Goal: Feedback & Contribution: Contribute content

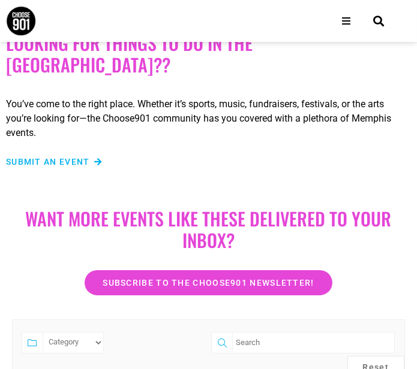
scroll to position [28, 0]
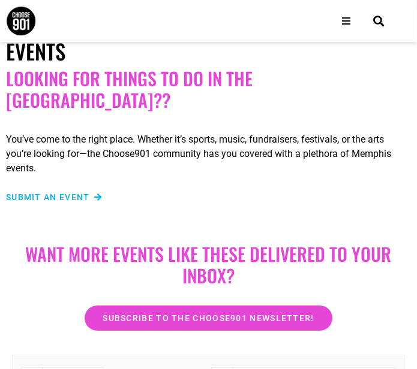
click at [85, 193] on span "Submit an Event" at bounding box center [48, 197] width 84 height 8
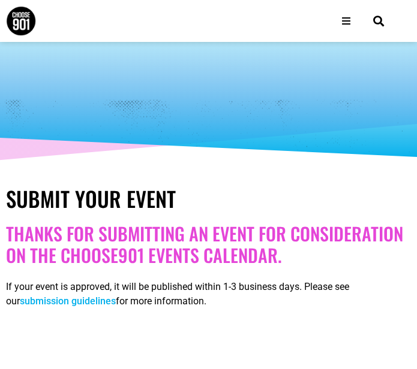
select select
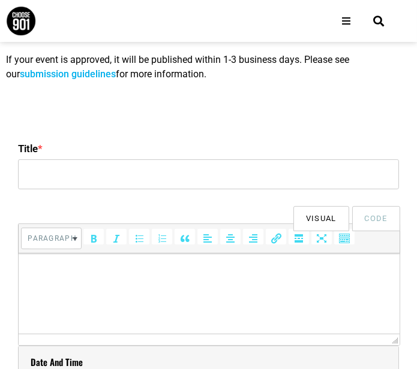
scroll to position [228, 0]
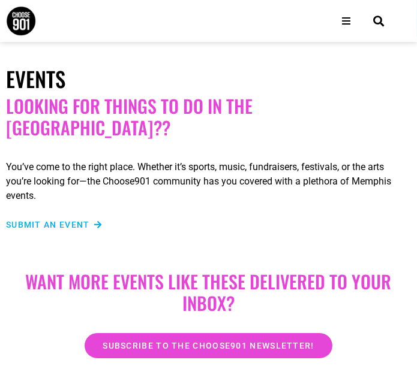
click at [56, 221] on span "Submit an Event" at bounding box center [48, 225] width 84 height 8
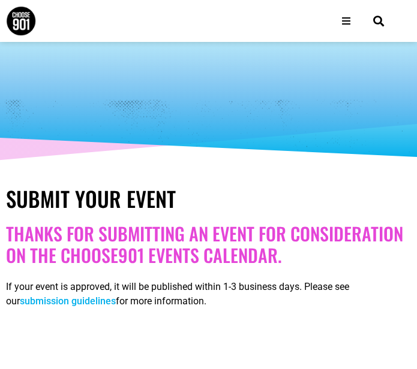
select select
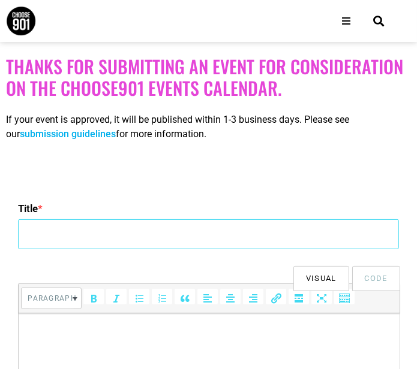
click at [323, 232] on input "Title *" at bounding box center [208, 234] width 381 height 30
paste input "Duckhorn Wine Dinner at Char Memphis"
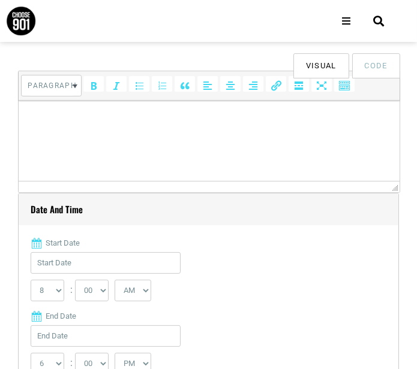
scroll to position [381, 0]
type input "Duckhorn Wine Dinner at Char Memphis"
click at [216, 130] on html at bounding box center [209, 117] width 381 height 34
click at [273, 122] on p "To enrich screen reader interactions, please activate Accessibility in Grammarl…" at bounding box center [209, 116] width 369 height 14
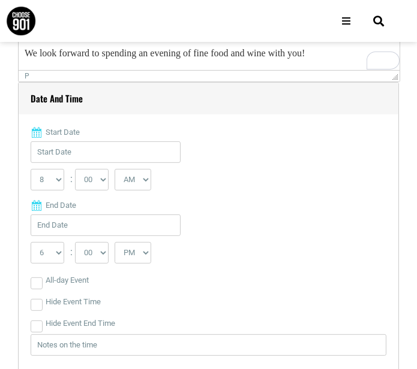
scroll to position [501, 0]
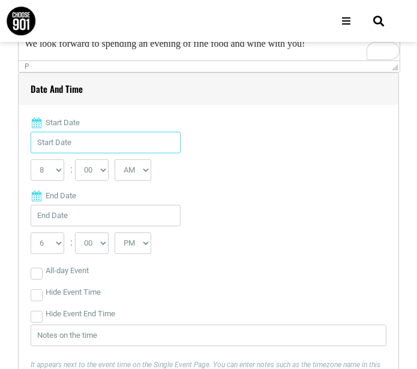
click at [146, 143] on input "Start Date" at bounding box center [106, 143] width 150 height 22
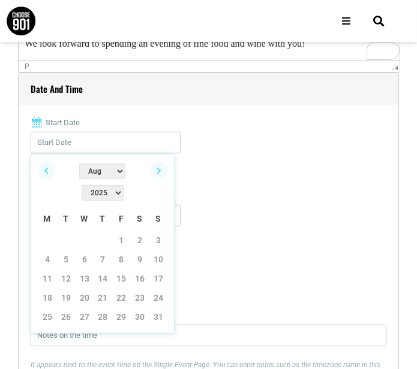
click at [91, 174] on select "Jan Feb Mar Apr May Jun Jul Aug Sep Oct Nov Dec" at bounding box center [102, 172] width 46 height 16
click at [65, 289] on link "23" at bounding box center [66, 298] width 18 height 18
type input "09/23/2025"
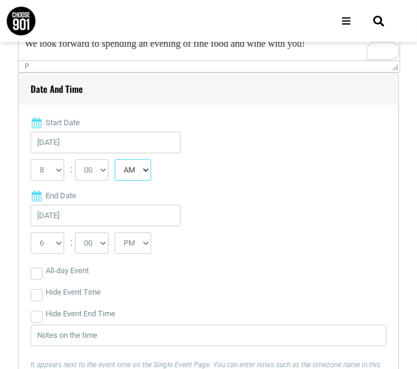
click at [120, 163] on select "AM PM" at bounding box center [133, 171] width 37 height 22
select select "PM"
click at [115, 160] on select "AM PM" at bounding box center [133, 171] width 37 height 22
click at [57, 168] on select "0 1 2 3 4 5 6 7 8 9 10 11 12" at bounding box center [48, 171] width 34 height 22
select select "6"
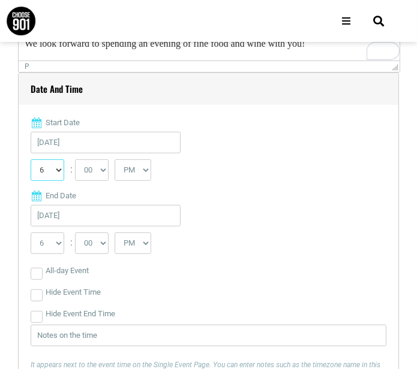
click at [31, 160] on select "0 1 2 3 4 5 6 7 8 9 10 11 12" at bounding box center [48, 171] width 34 height 22
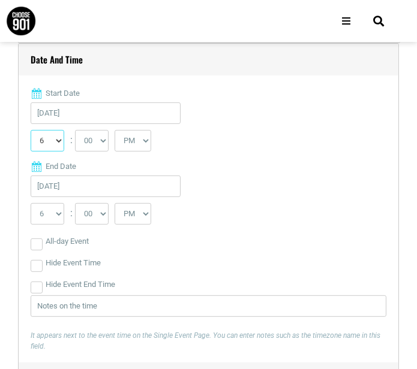
scroll to position [531, 0]
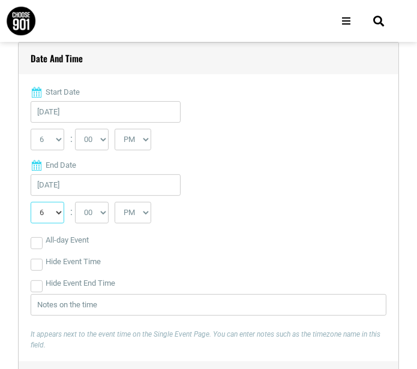
click at [59, 212] on select "1 2 3 4 5 6 7 8 9 10 11 12" at bounding box center [48, 213] width 34 height 22
select select "8"
click at [31, 202] on select "1 2 3 4 5 6 7 8 9 10 11 12" at bounding box center [48, 213] width 34 height 22
click at [97, 207] on select "00 05 10 15 20 25 30 35 40 45 50 55" at bounding box center [92, 213] width 34 height 22
select select "30"
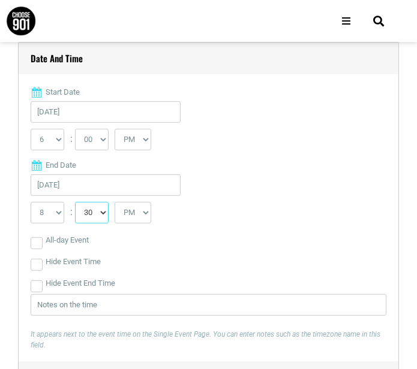
click at [75, 202] on select "00 05 10 15 20 25 30 35 40 45 50 55" at bounding box center [92, 213] width 34 height 22
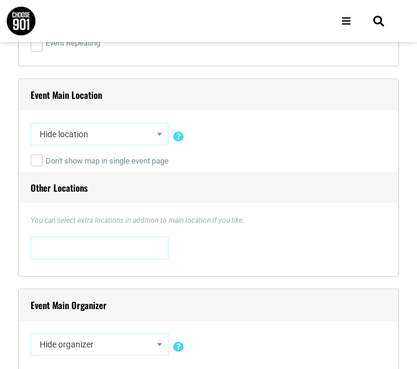
scroll to position [913, 0]
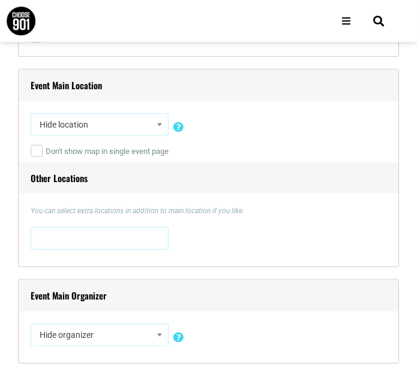
click at [150, 122] on span "Hide location" at bounding box center [100, 125] width 130 height 22
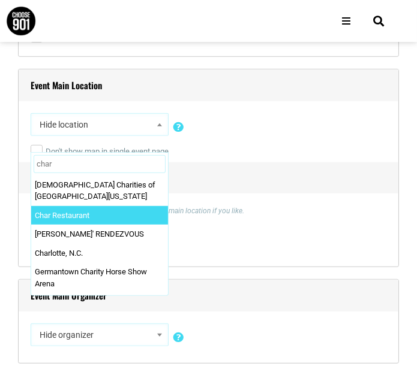
type input "char"
select select "2886"
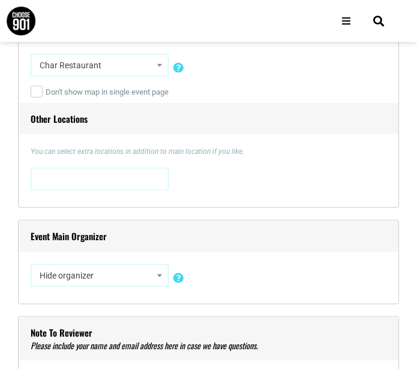
scroll to position [971, 0]
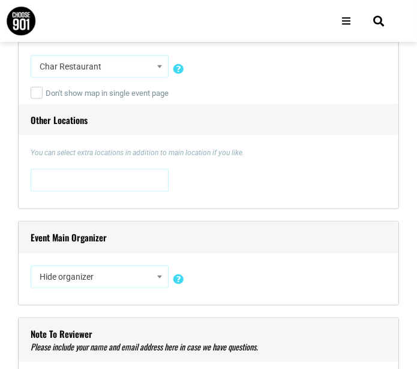
click at [128, 179] on span at bounding box center [100, 179] width 130 height 19
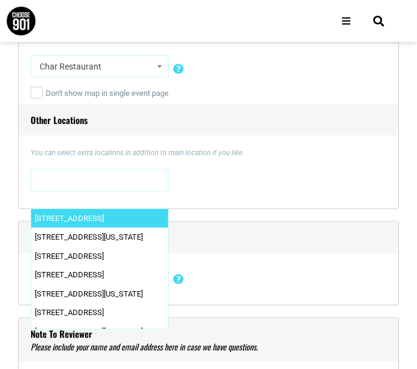
paste textarea "431 S. Highland St, #120 Memphis, TN 38111"
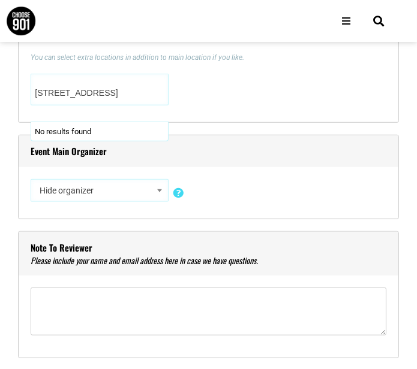
scroll to position [1071, 0]
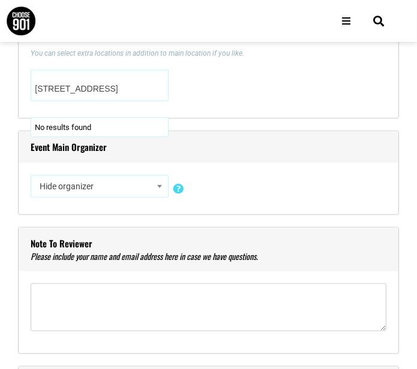
type textarea "431 S. Highland St, #120 Memphis, TN 38111"
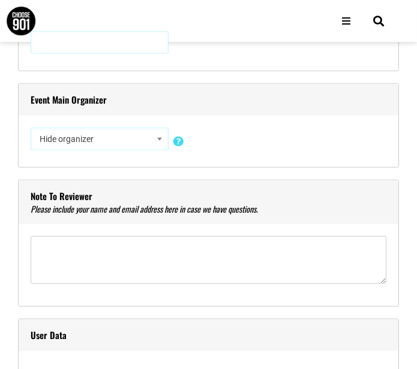
scroll to position [1111, 0]
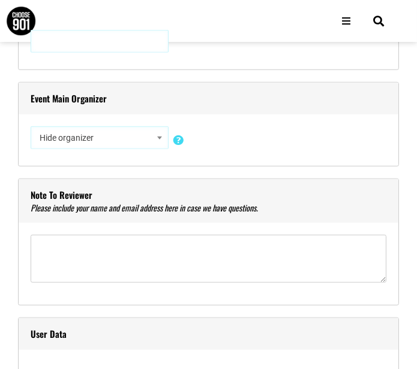
click at [124, 135] on span "Hide organizer" at bounding box center [100, 138] width 130 height 22
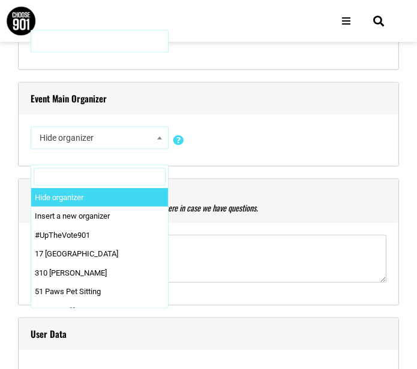
type input "4"
click at [264, 111] on h4 "Event Main Organizer" at bounding box center [209, 99] width 380 height 32
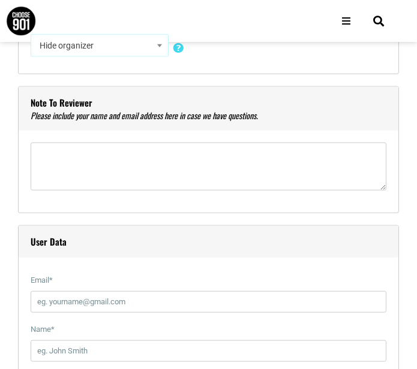
scroll to position [1209, 0]
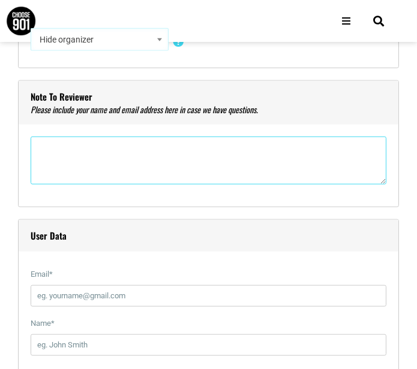
click at [251, 139] on textarea"] at bounding box center [209, 161] width 356 height 48
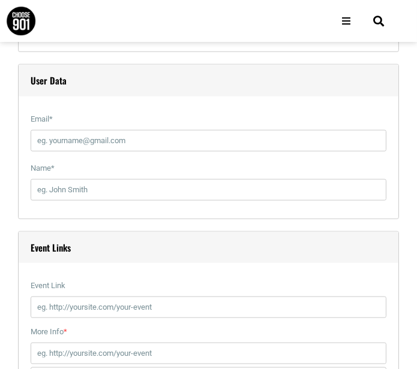
scroll to position [1367, 0]
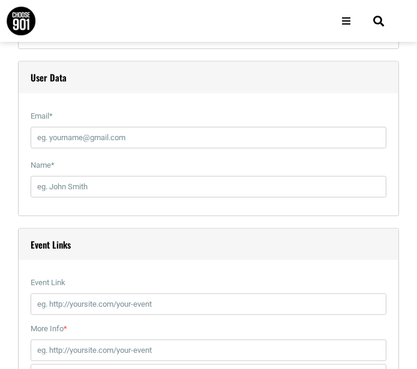
type textarea"] "Maddie Sharpe Maddie@parthenonpr.com"
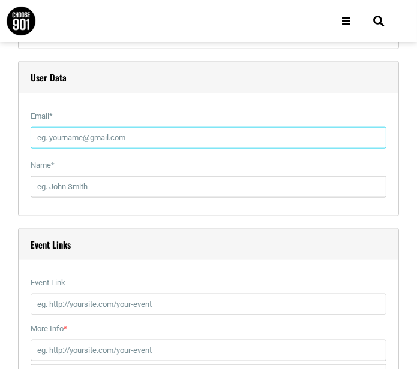
click at [189, 134] on input "Email *" at bounding box center [209, 138] width 356 height 22
type input "maddie@parthenonpr.com"
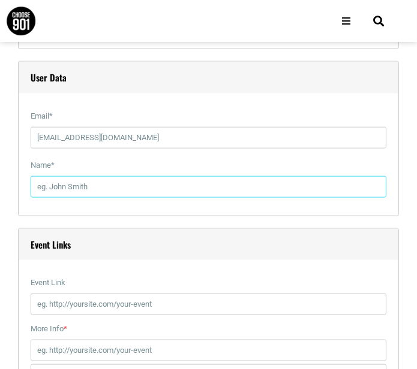
click at [179, 188] on input "Name *" at bounding box center [209, 187] width 356 height 22
type input "N"
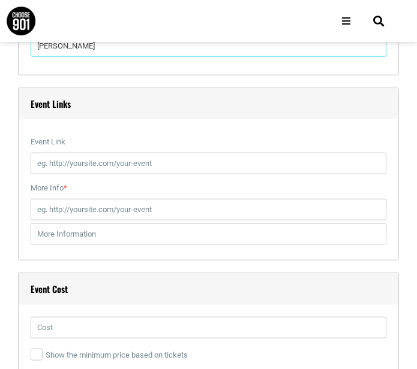
scroll to position [1516, 0]
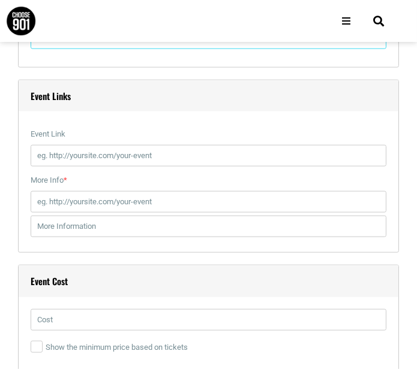
type input "Maddie Sharpe"
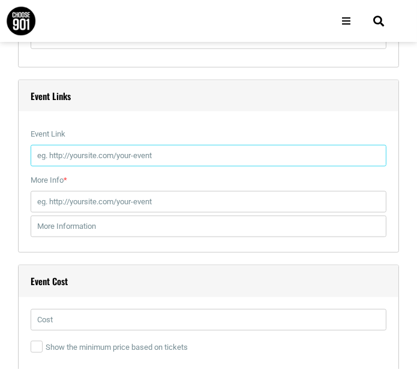
click at [259, 160] on input "Event Link" at bounding box center [209, 156] width 356 height 22
paste input "https://www.eventbrite.com/e/duckhorn-wine-dinner-at-char-memphis-tickets-15601…"
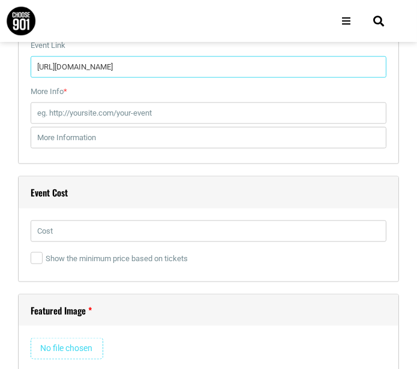
scroll to position [1597, 0]
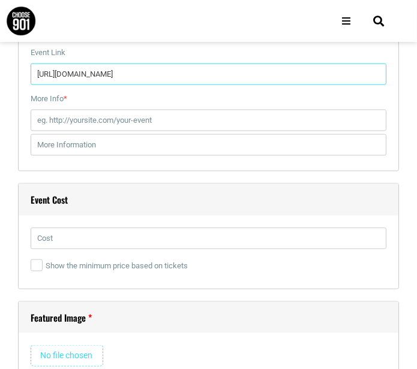
type input "https://www.eventbrite.com/e/duckhorn-wine-dinner-at-char-memphis-tickets-15601…"
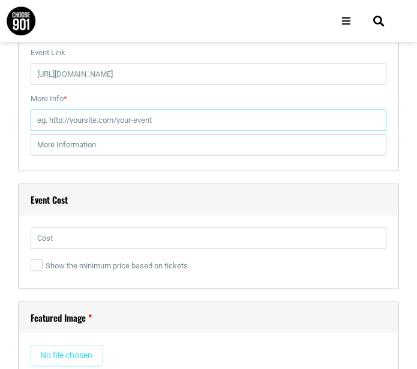
click at [230, 112] on input "More Info *" at bounding box center [209, 121] width 356 height 22
paste input "https://www.eventbrite.com/e/duckhorn-wine-dinner-at-char-memphis-tickets-15601…"
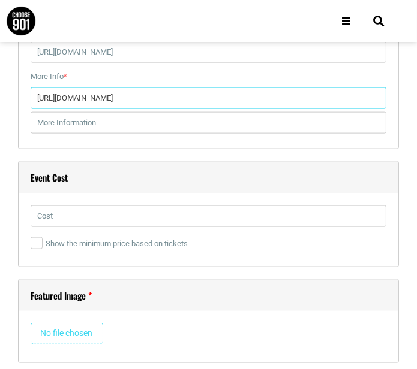
scroll to position [1638, 0]
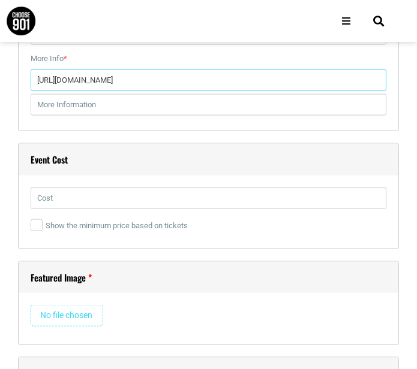
type input "https://www.eventbrite.com/e/duckhorn-wine-dinner-at-char-memphis-tickets-15601…"
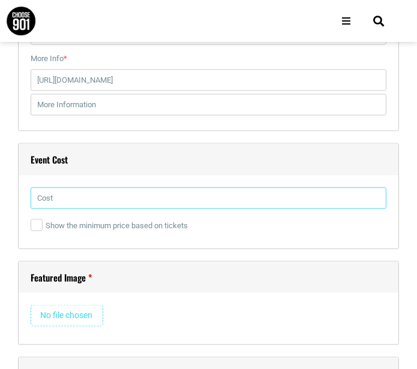
click at [230, 194] on input "text" at bounding box center [209, 199] width 356 height 22
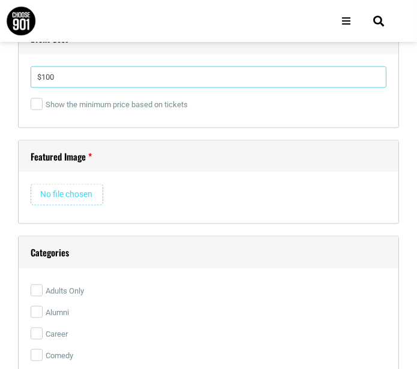
scroll to position [1761, 0]
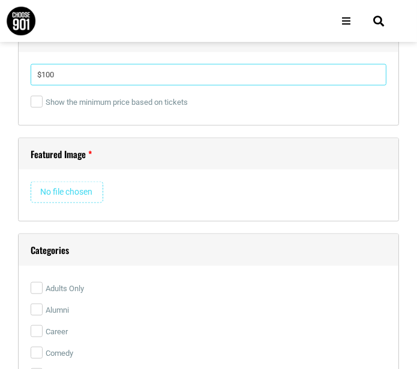
type input "$100"
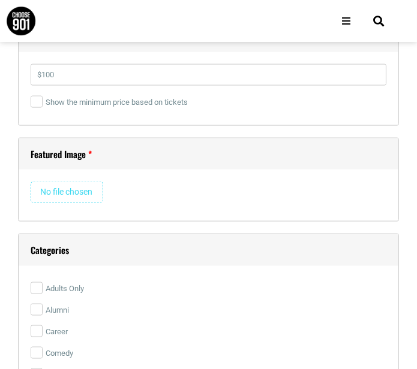
click at [85, 188] on input "file" at bounding box center [67, 193] width 73 height 22
type input "C:\fakepath\char memphis.jpeg"
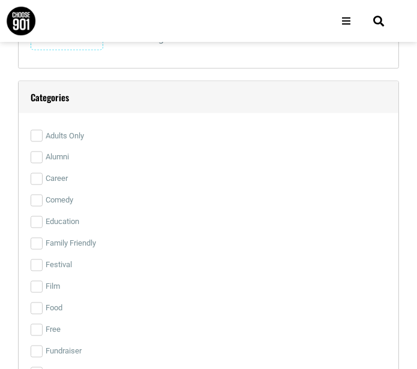
scroll to position [2124, 0]
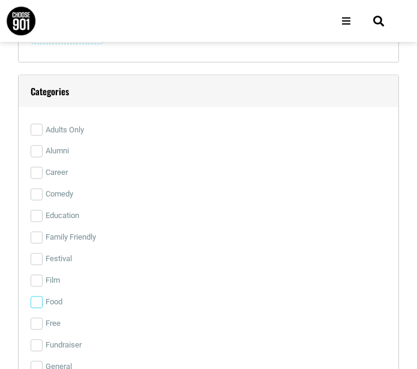
click at [35, 297] on input "Food" at bounding box center [37, 303] width 12 height 12
checkbox input "true"
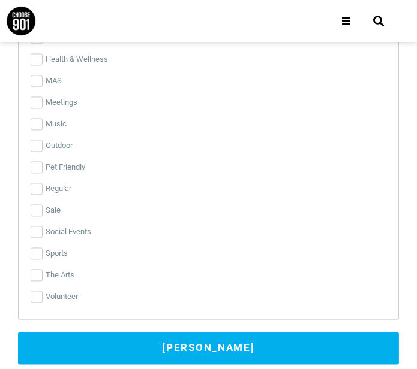
scroll to position [2481, 0]
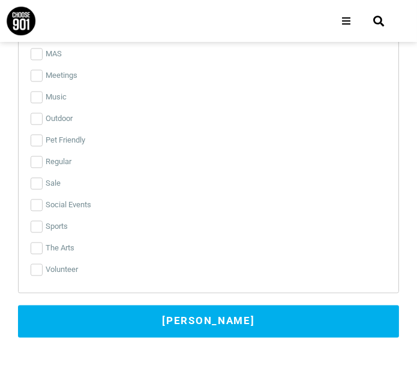
click at [28, 197] on div "Categories Adults Only Alumni Career Comedy Education Family Friendly Festival …" at bounding box center [208, 5] width 381 height 575
click at [31, 199] on input "Social Events" at bounding box center [37, 205] width 12 height 12
checkbox input "true"
click at [154, 314] on button "Submit Event" at bounding box center [208, 321] width 381 height 32
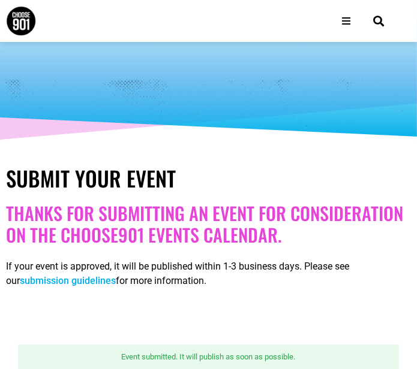
scroll to position [0, 0]
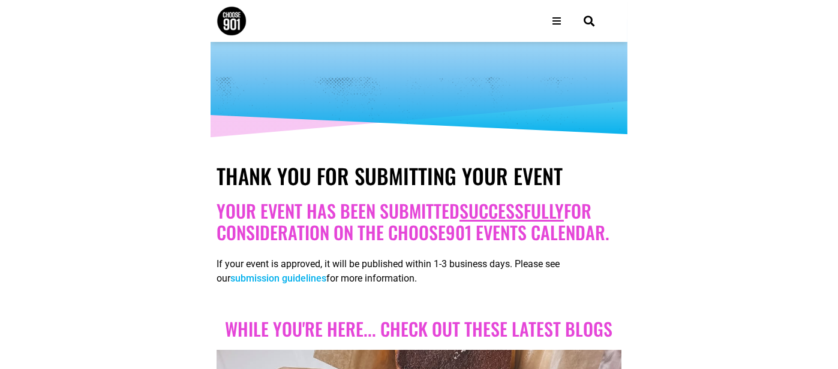
scroll to position [23, 0]
